Goal: Information Seeking & Learning: Understand process/instructions

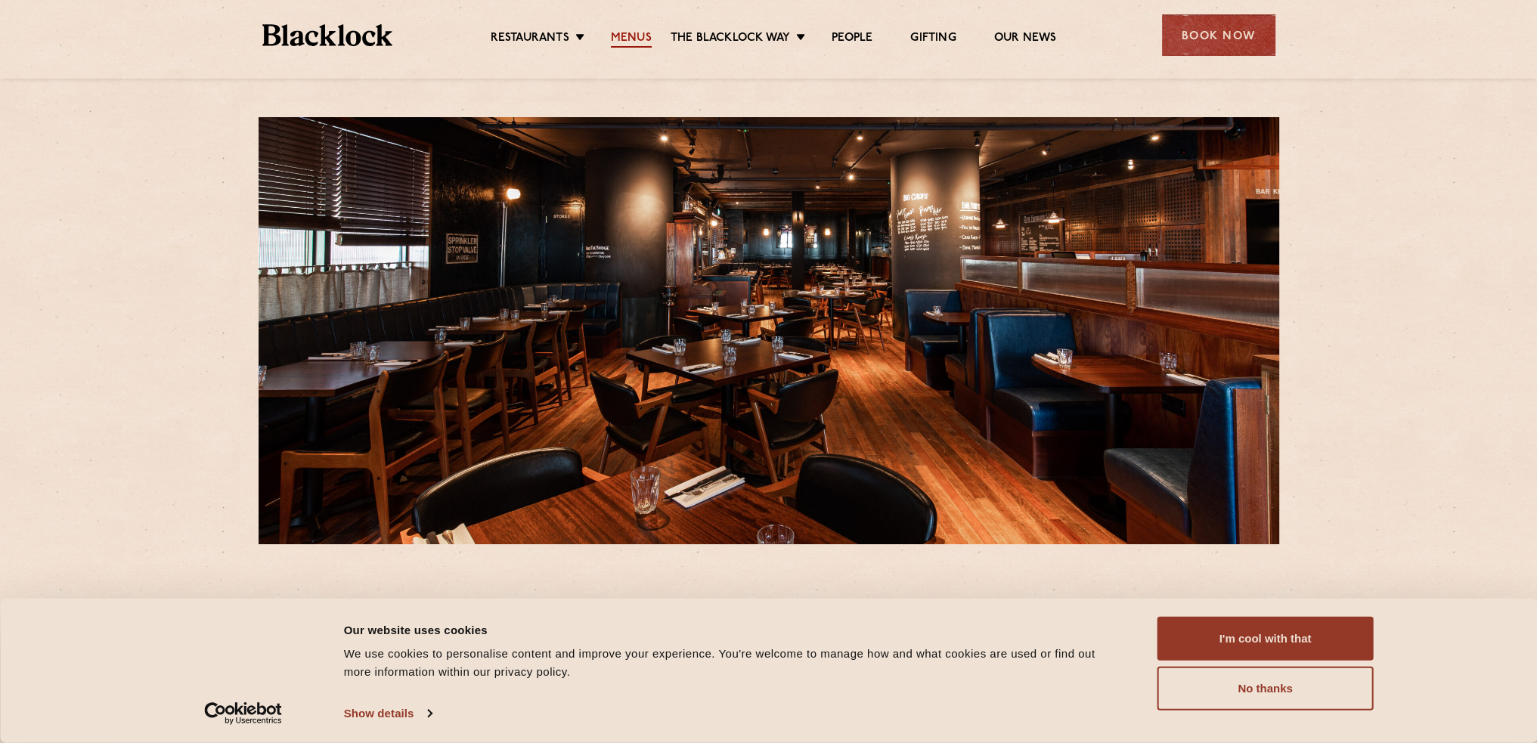
click at [633, 36] on link "Menus" at bounding box center [631, 39] width 41 height 17
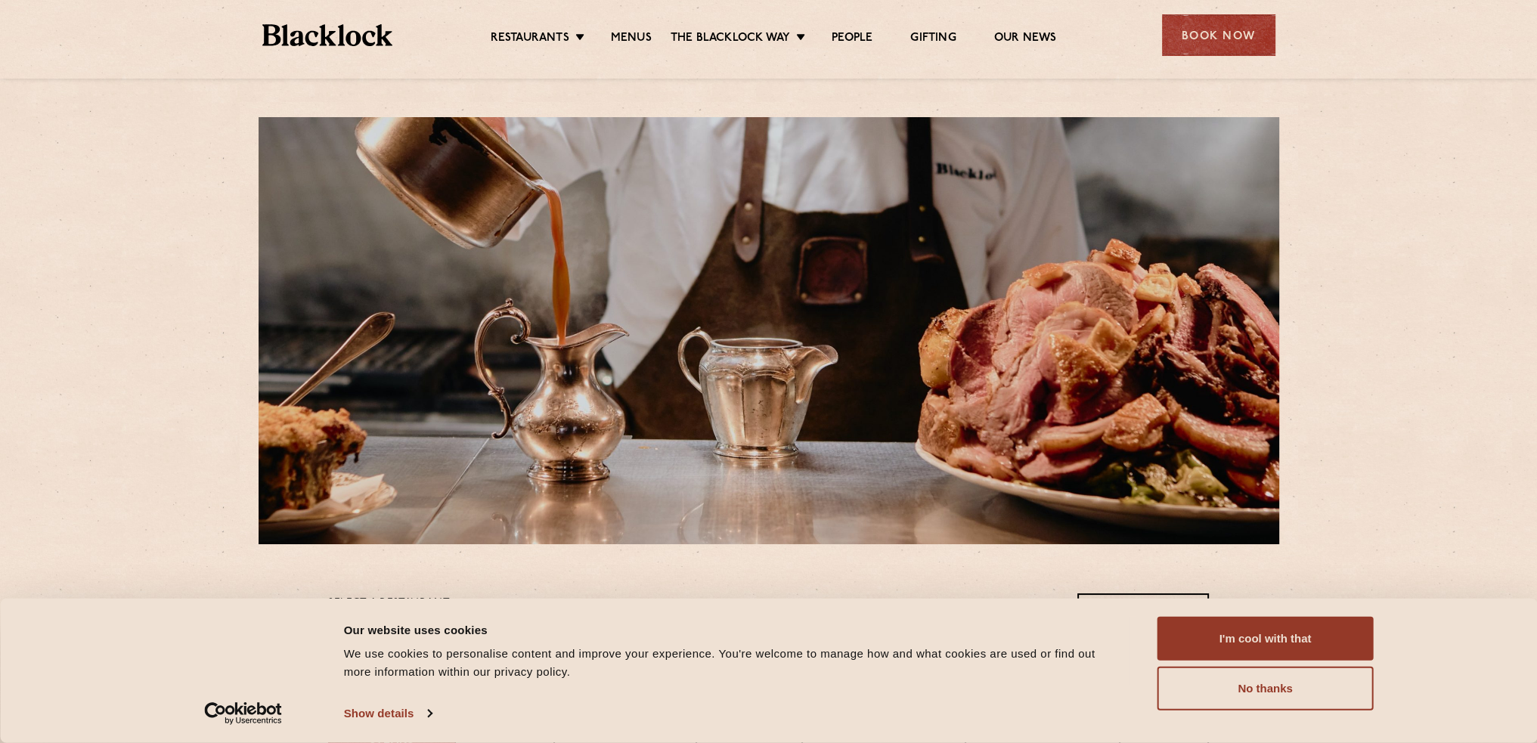
scroll to position [756, 0]
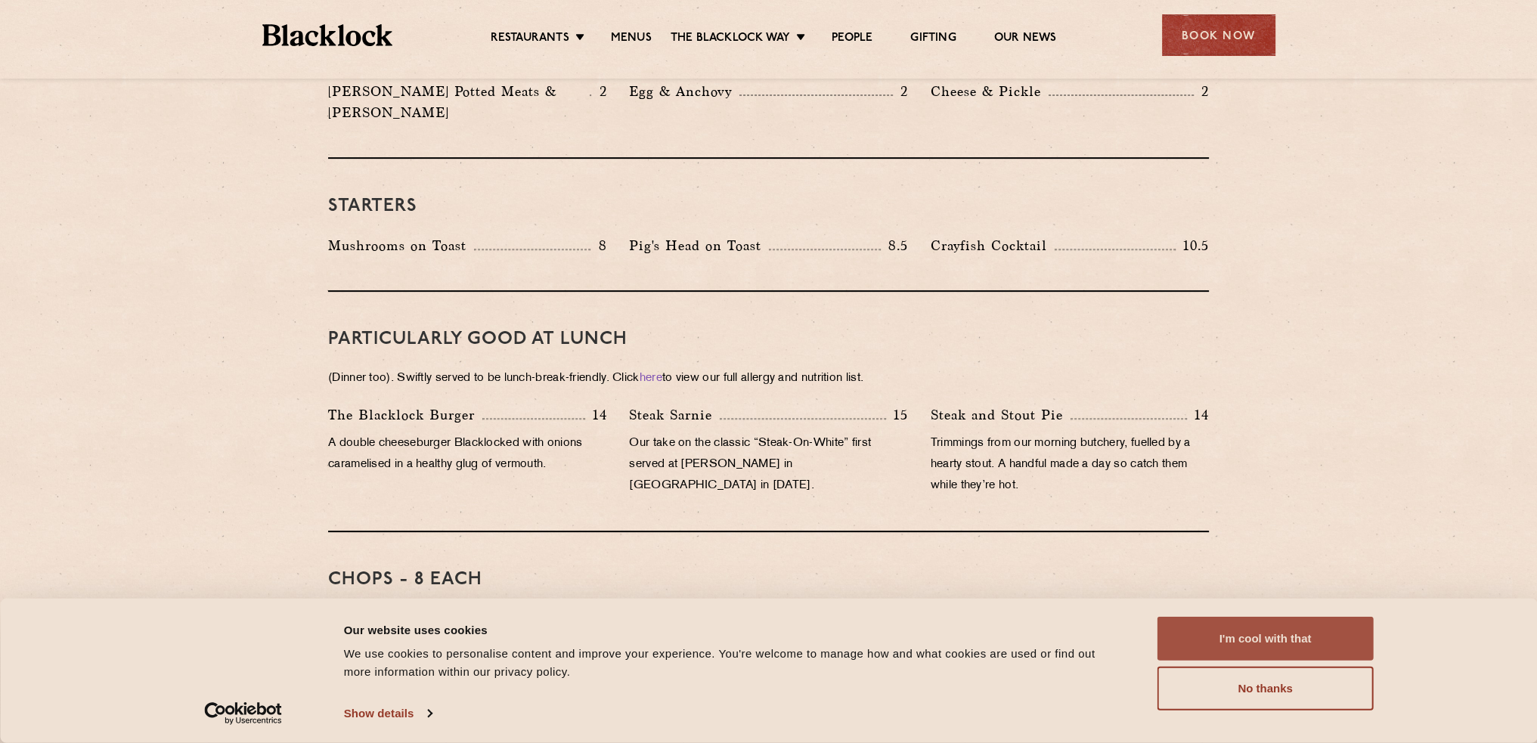
click at [1281, 622] on button "I'm cool with that" at bounding box center [1265, 639] width 216 height 44
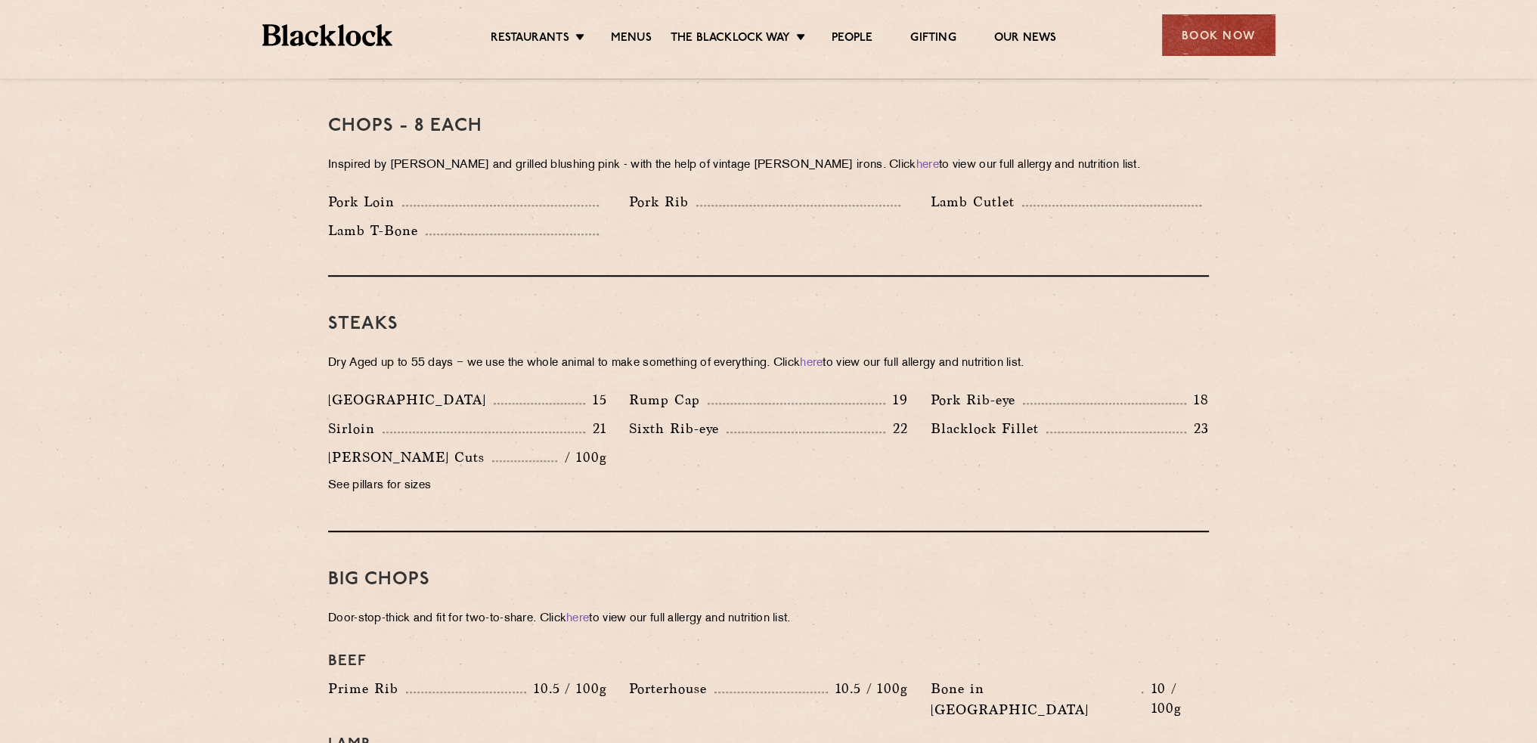
scroll to position [907, 0]
